Goal: Communication & Community: Answer question/provide support

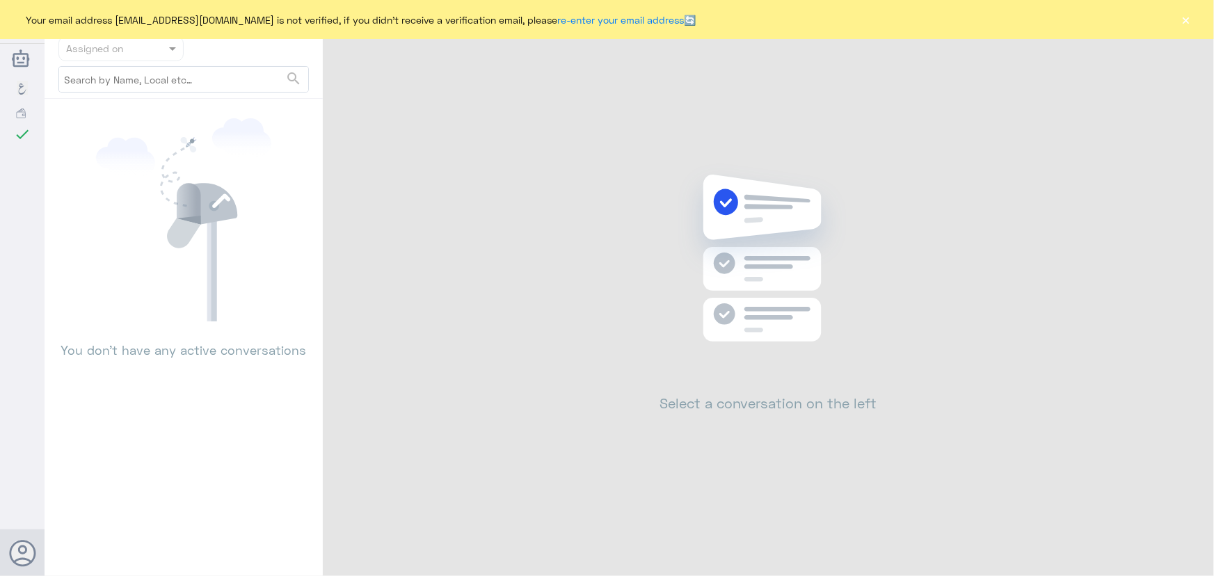
click at [1185, 19] on button "×" at bounding box center [1186, 20] width 14 height 14
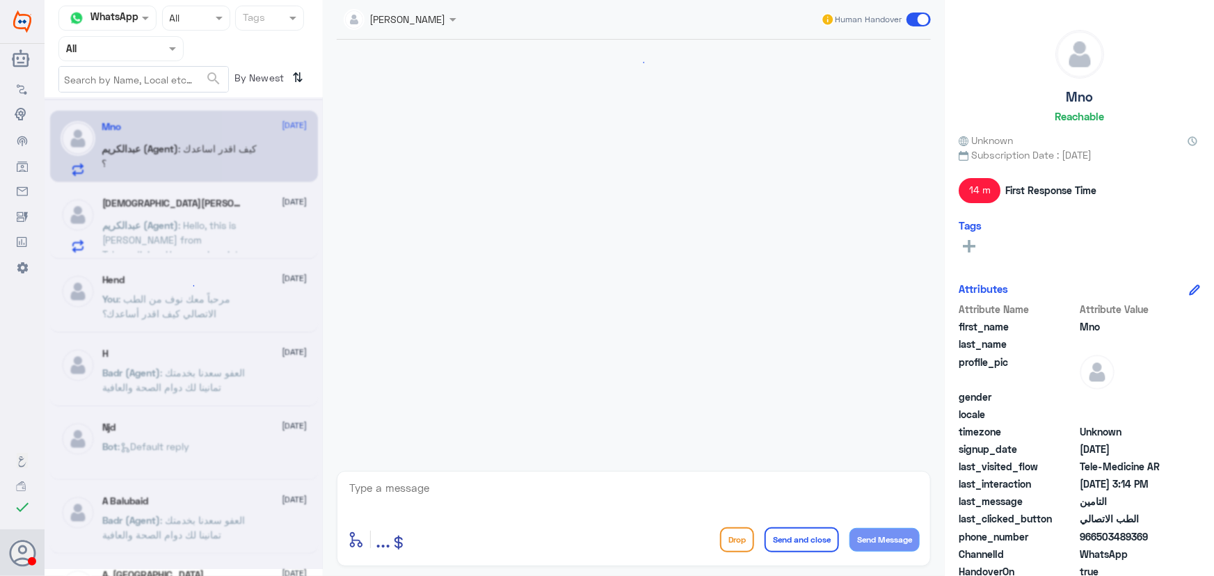
scroll to position [758, 0]
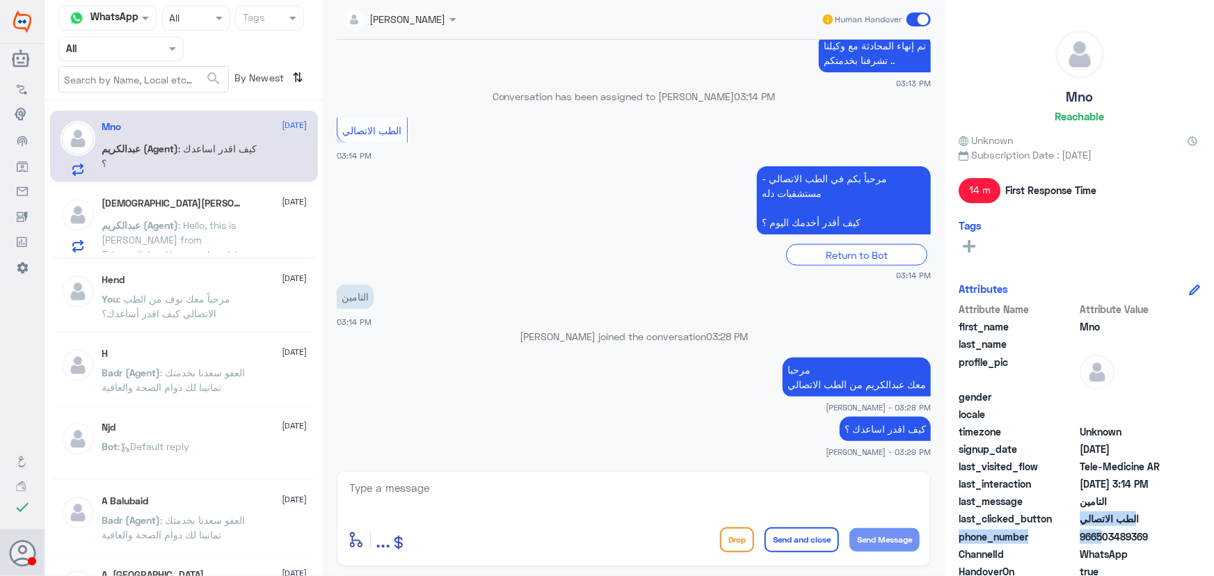
drag, startPoint x: 1097, startPoint y: 530, endPoint x: 1167, endPoint y: 513, distance: 71.7
click at [1167, 513] on div "Attribute Name Attribute Value first_name Mno last_name profile_pic gender loca…" at bounding box center [1079, 476] width 241 height 349
click at [1022, 384] on span "profile_pic" at bounding box center [1018, 371] width 118 height 32
drag, startPoint x: 1098, startPoint y: 536, endPoint x: 1155, endPoint y: 542, distance: 57.3
click at [1155, 542] on span "966503489369" at bounding box center [1130, 536] width 101 height 15
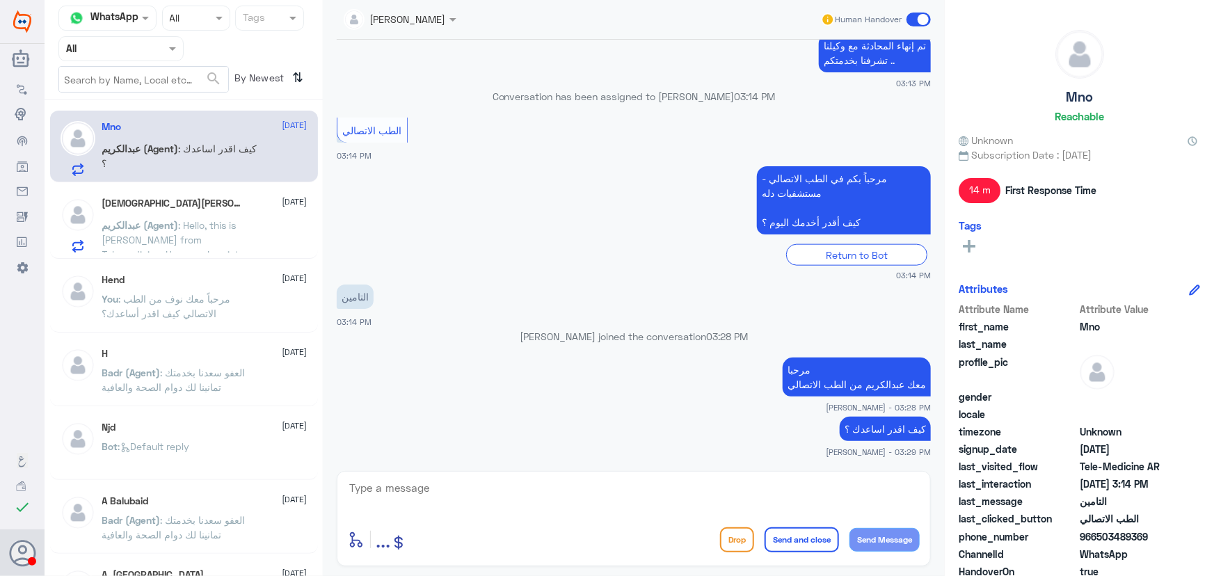
copy span "503489369"
click at [561, 495] on textarea at bounding box center [634, 496] width 572 height 34
type textarea "ت"
click at [681, 492] on textarea at bounding box center [634, 496] width 572 height 34
click at [223, 200] on h5 "[DEMOGRAPHIC_DATA][PERSON_NAME]" at bounding box center [174, 204] width 144 height 12
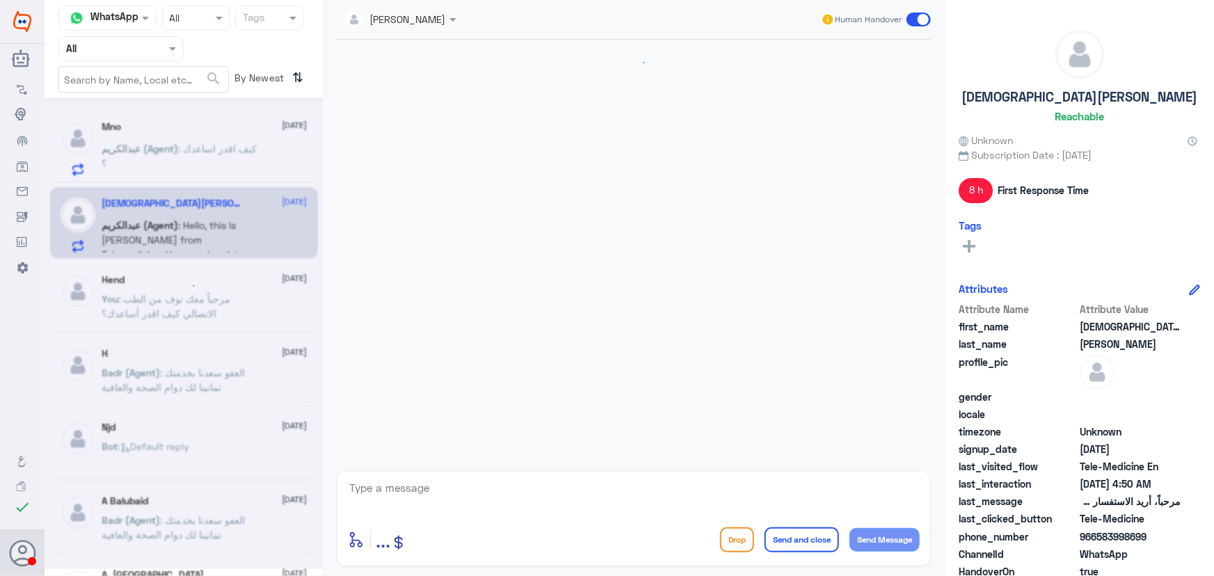
scroll to position [1142, 0]
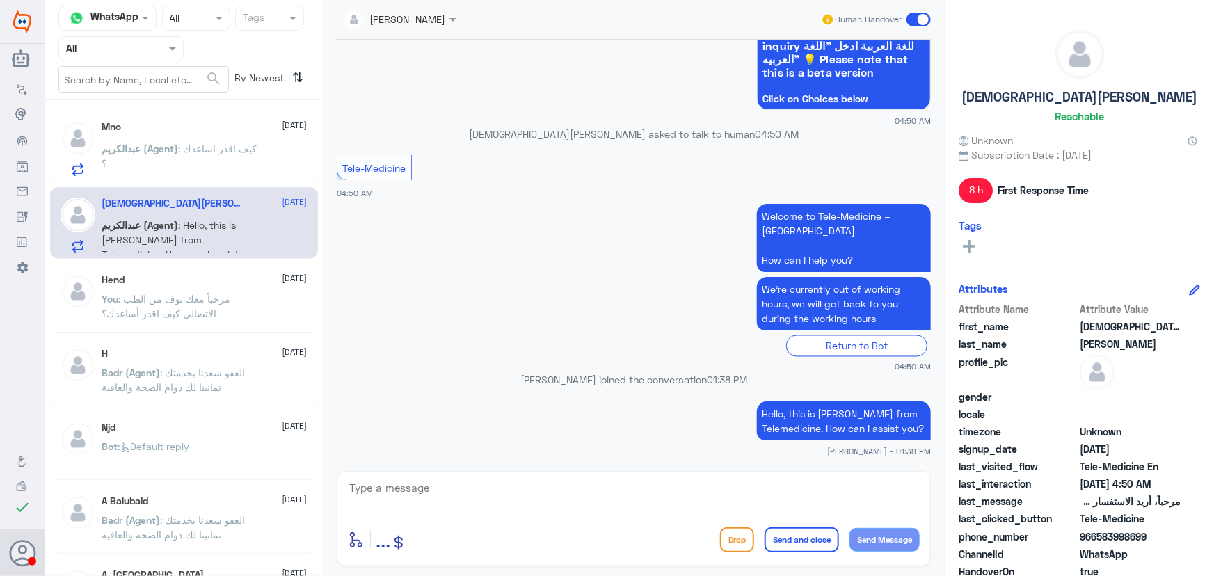
click at [212, 166] on p "عبدالكريم (Agent) : كيف اقدر اساعدك ؟" at bounding box center [180, 158] width 157 height 35
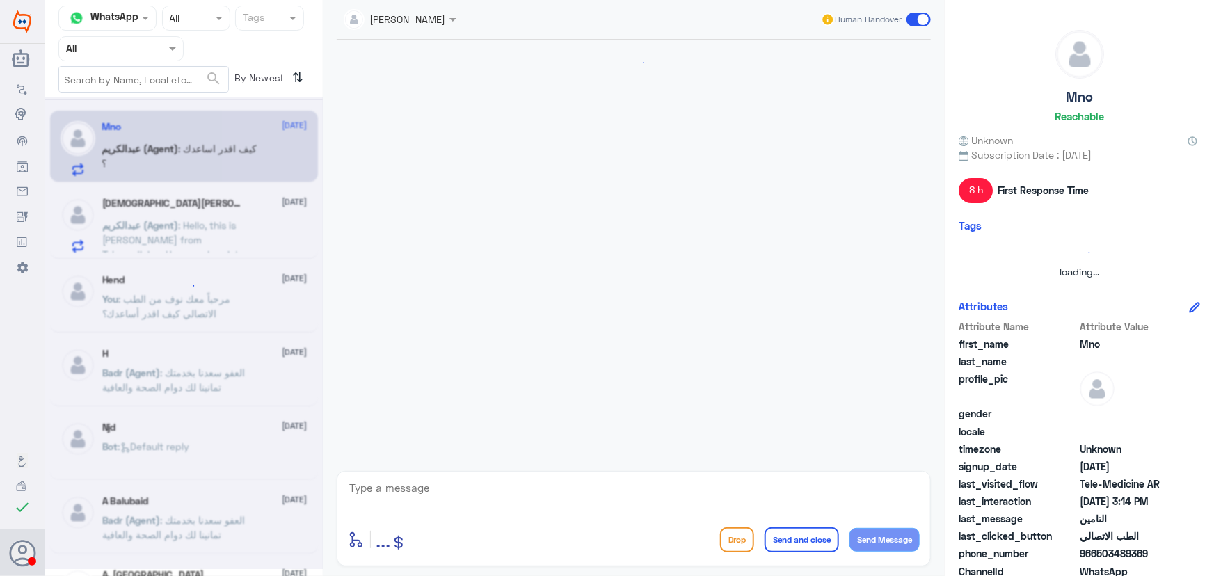
scroll to position [758, 0]
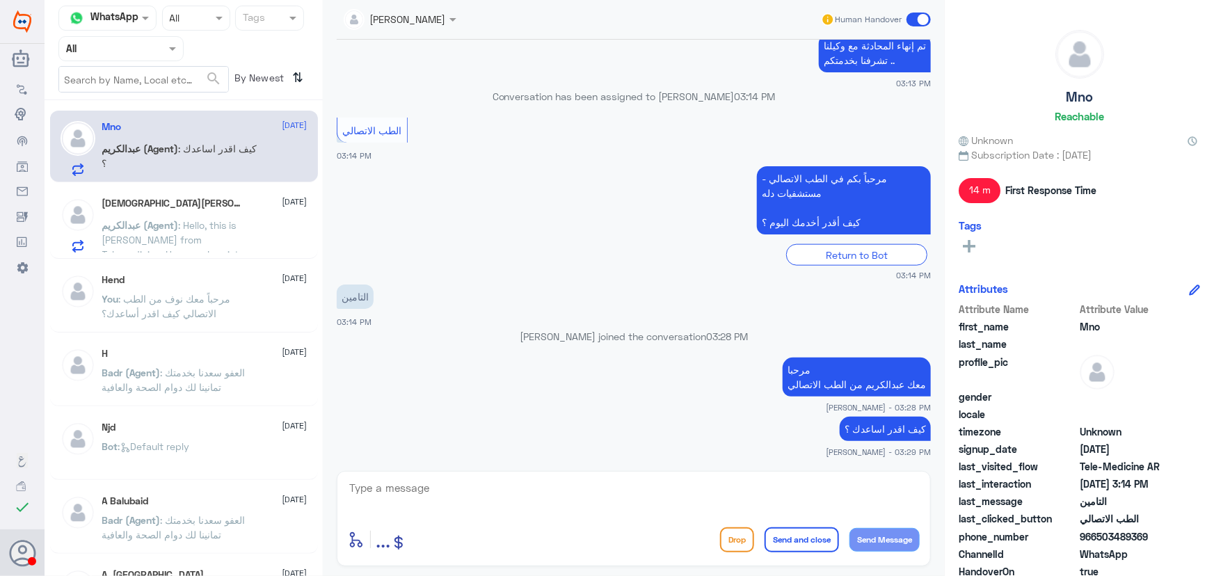
click at [494, 498] on textarea at bounding box center [634, 496] width 572 height 34
type textarea "ت"
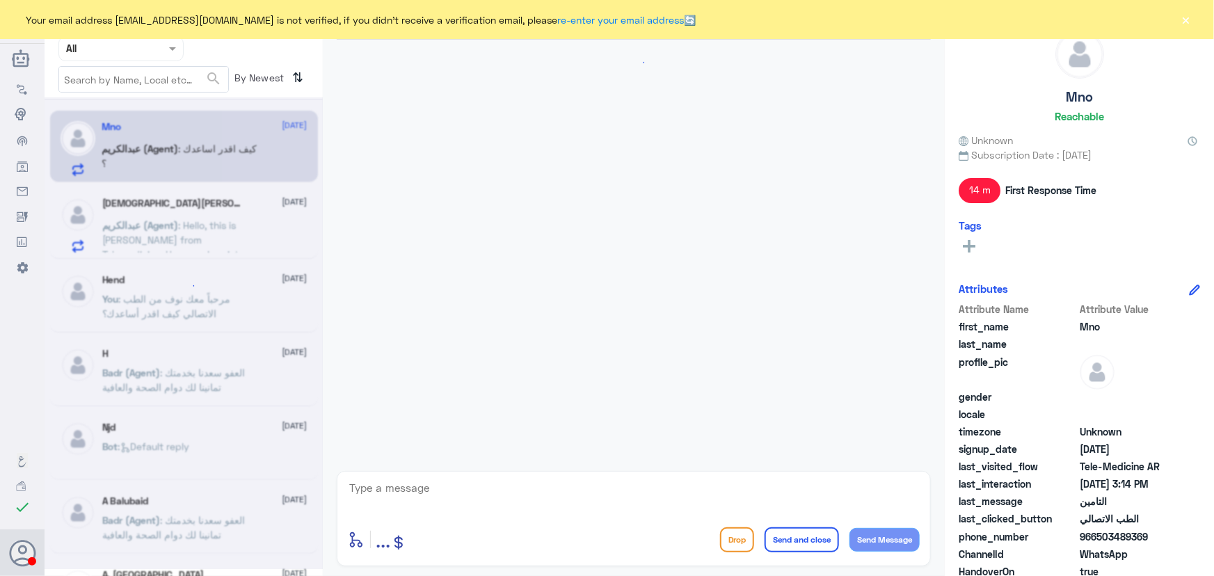
scroll to position [758, 0]
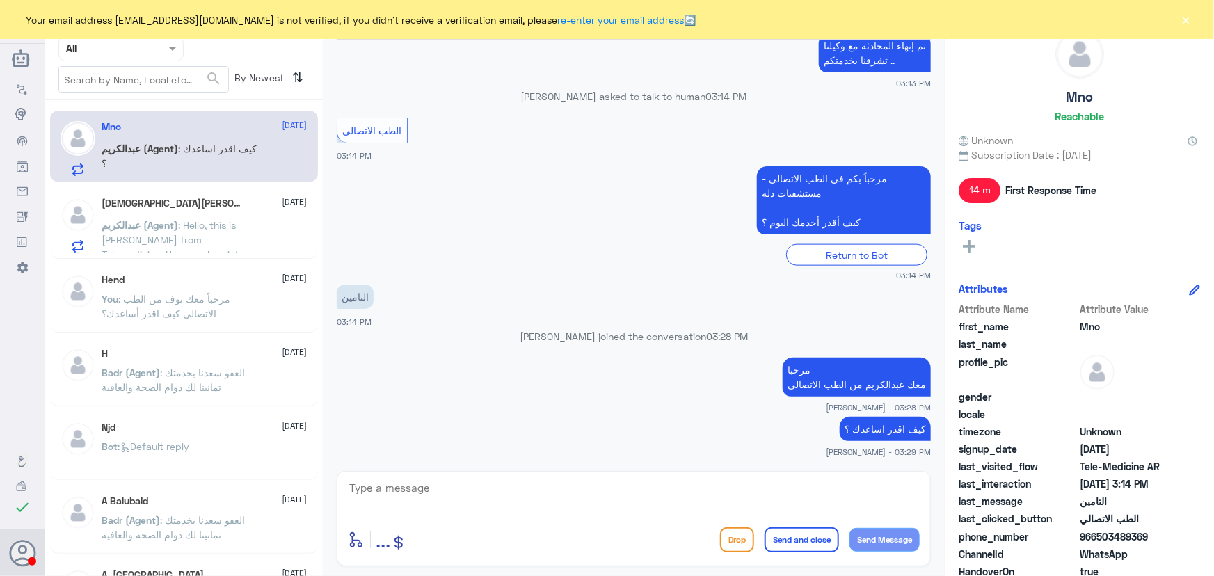
click at [1183, 20] on button "×" at bounding box center [1186, 20] width 14 height 14
